Goal: Information Seeking & Learning: Learn about a topic

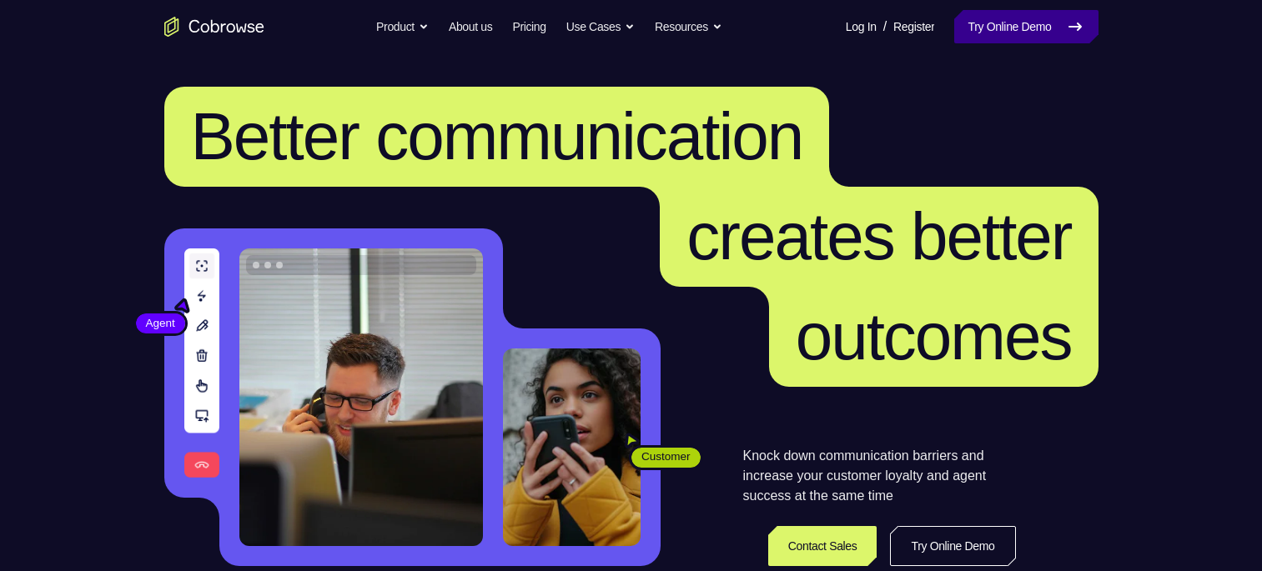
click at [1028, 35] on link "Try Online Demo" at bounding box center [1025, 26] width 143 height 33
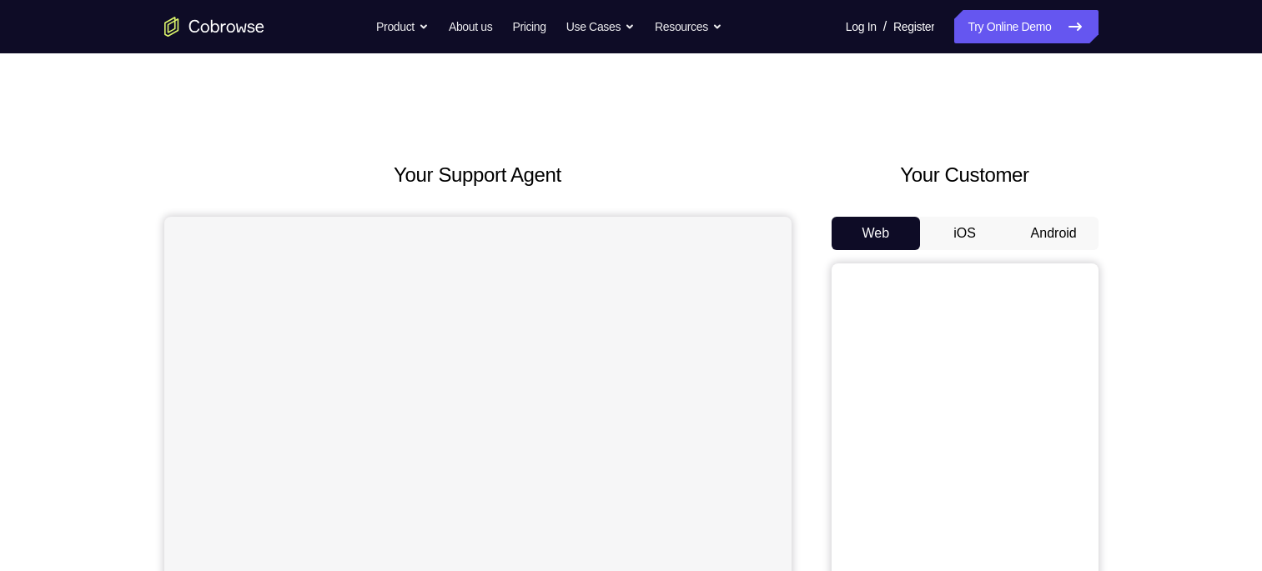
click at [1037, 229] on button "Android" at bounding box center [1053, 233] width 89 height 33
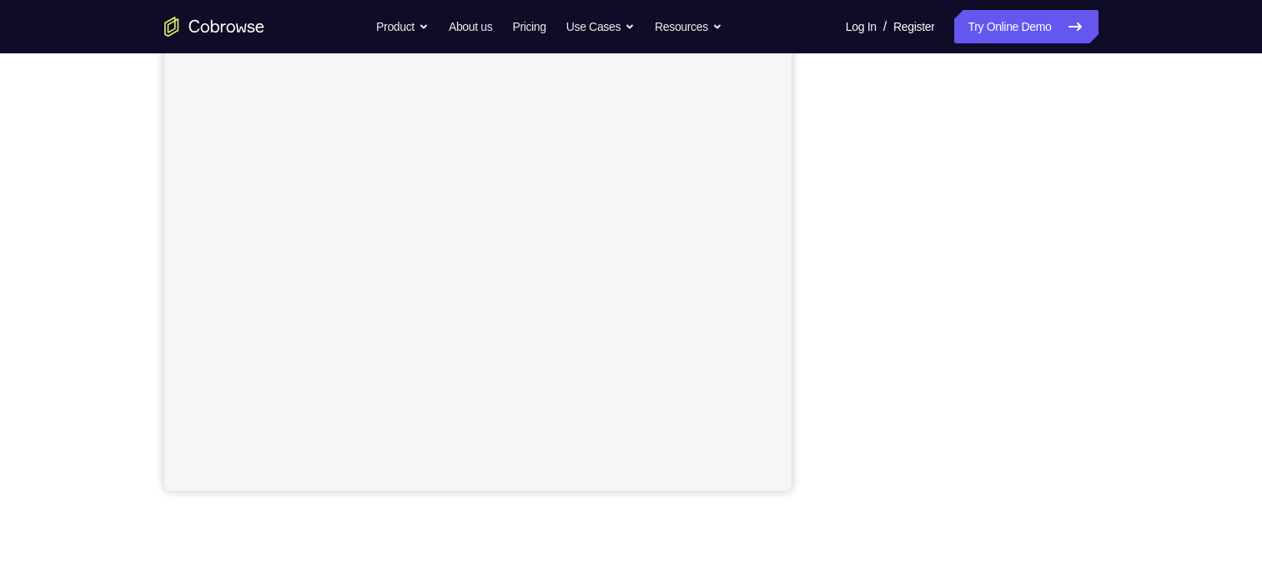
scroll to position [285, 0]
